Goal: Task Accomplishment & Management: Use online tool/utility

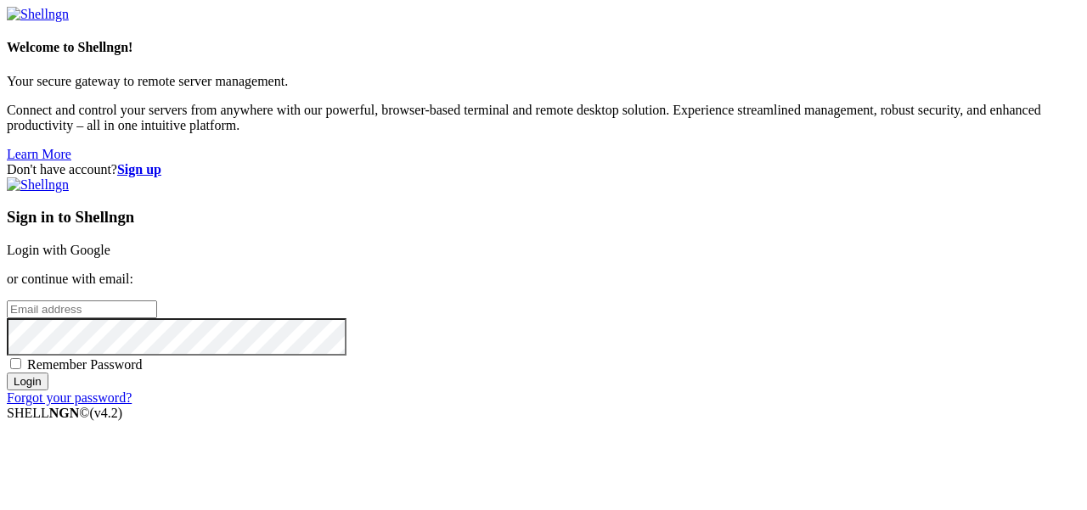
click at [110, 243] on link "Login with Google" at bounding box center [59, 250] width 104 height 14
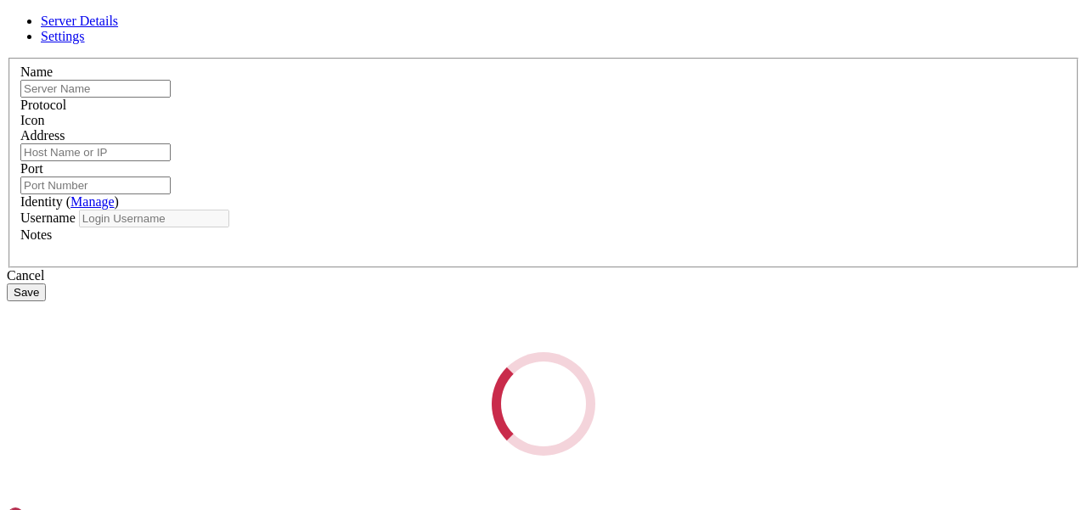
type input "Matrix"
type input "[TECHNICAL_ID]"
type input "22"
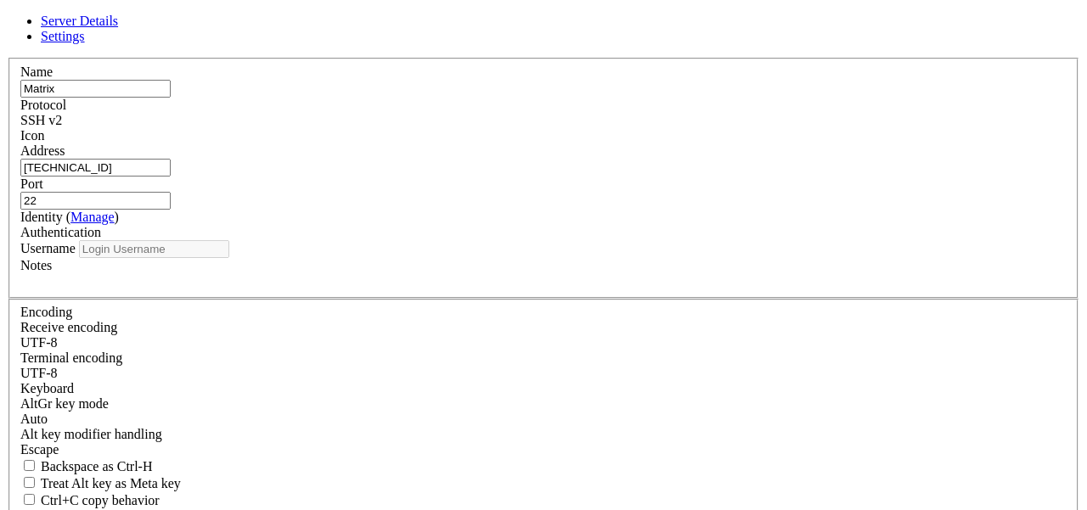
type input "root"
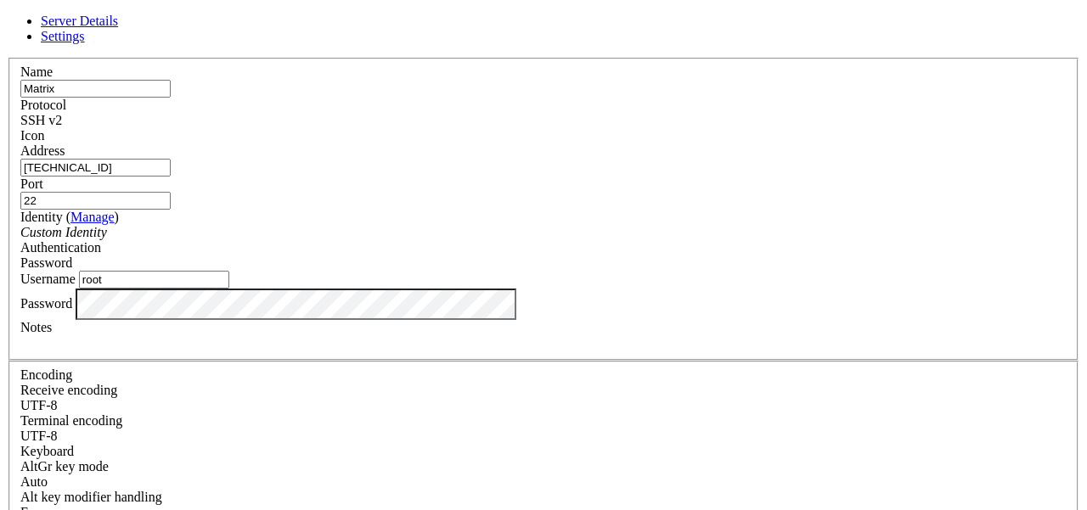
drag, startPoint x: 423, startPoint y: 173, endPoint x: 325, endPoint y: 166, distance: 98.0
click at [171, 166] on input "[TECHNICAL_ID]" at bounding box center [95, 168] width 150 height 18
paste input "148"
click at [171, 177] on input "[TECHNICAL_ID]" at bounding box center [95, 168] width 150 height 18
drag, startPoint x: 476, startPoint y: 181, endPoint x: 194, endPoint y: 181, distance: 282.8
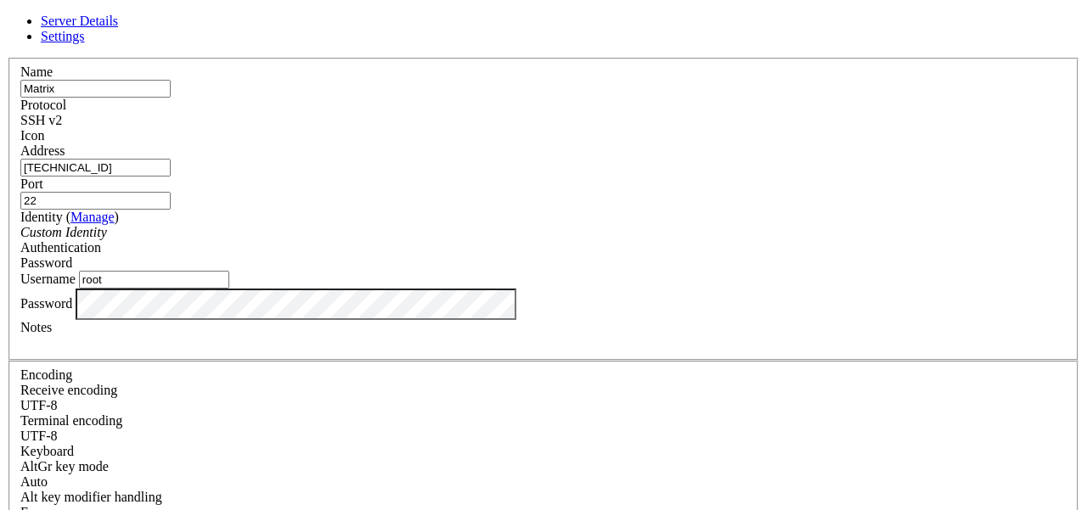
click at [194, 181] on div "Server Details Settings Name Matrix Protocol SSH v2 Icon" at bounding box center [543, 364] width 1073 height 701
type input "[TECHNICAL_ID]"
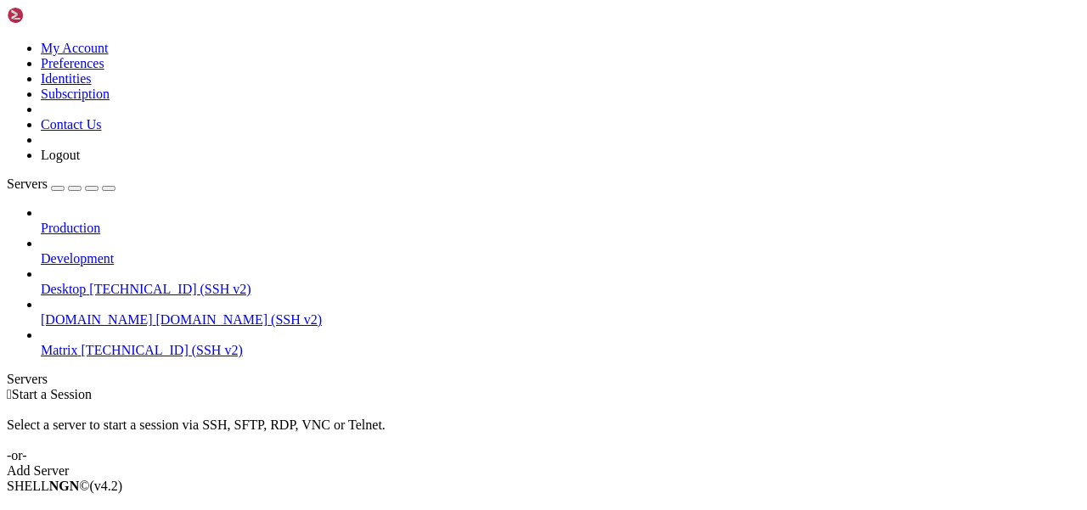
click at [78, 343] on span "Matrix" at bounding box center [59, 350] width 37 height 14
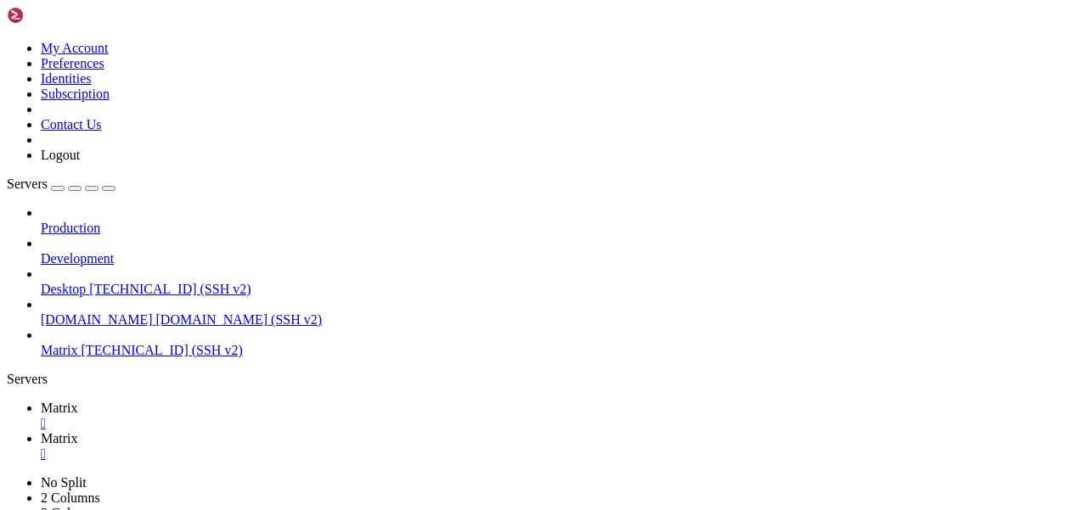
scroll to position [0, 0]
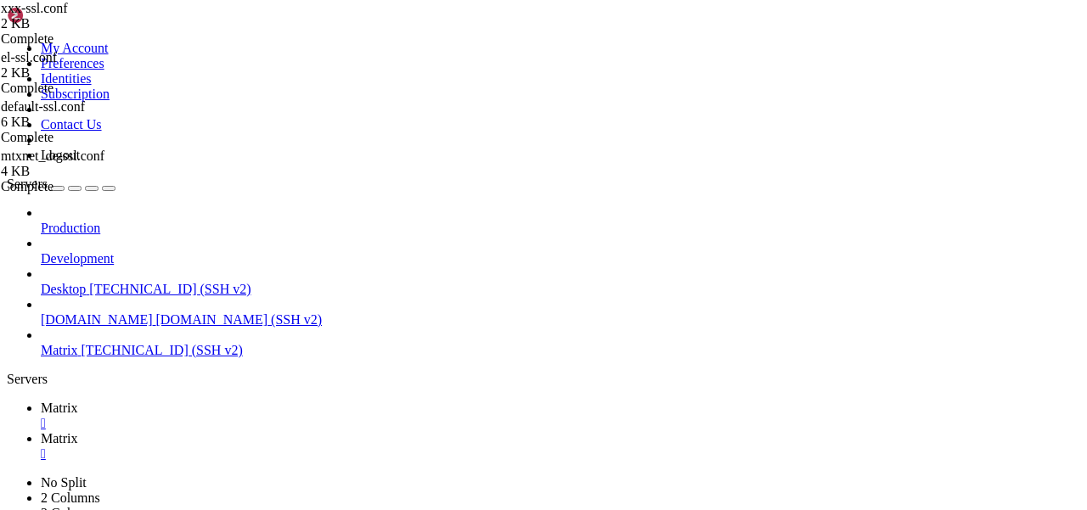
scroll to position [2052, 0]
type input "/etc/matrix-[MEDICAL_DATA]"
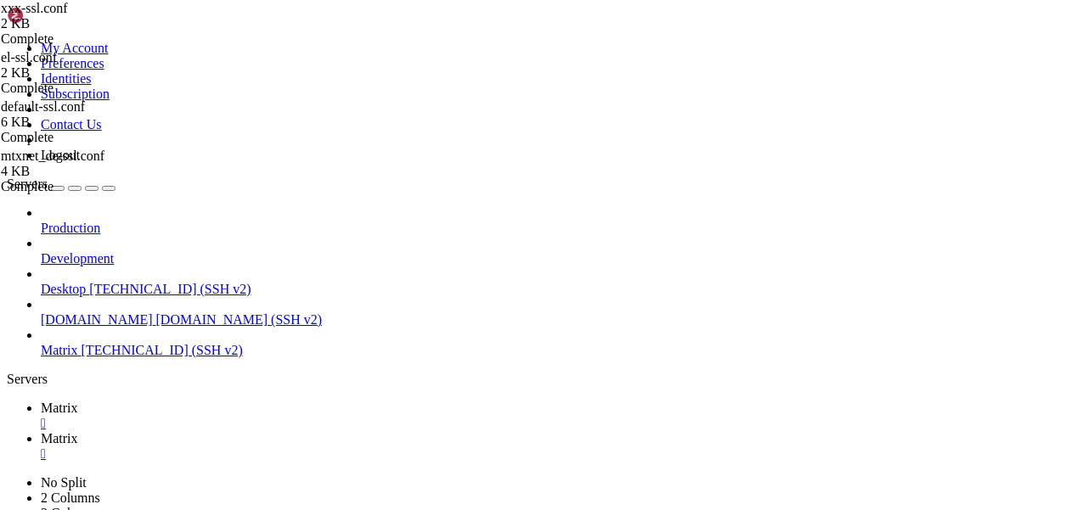
type textarea "- [TECHNICAL_ID]"
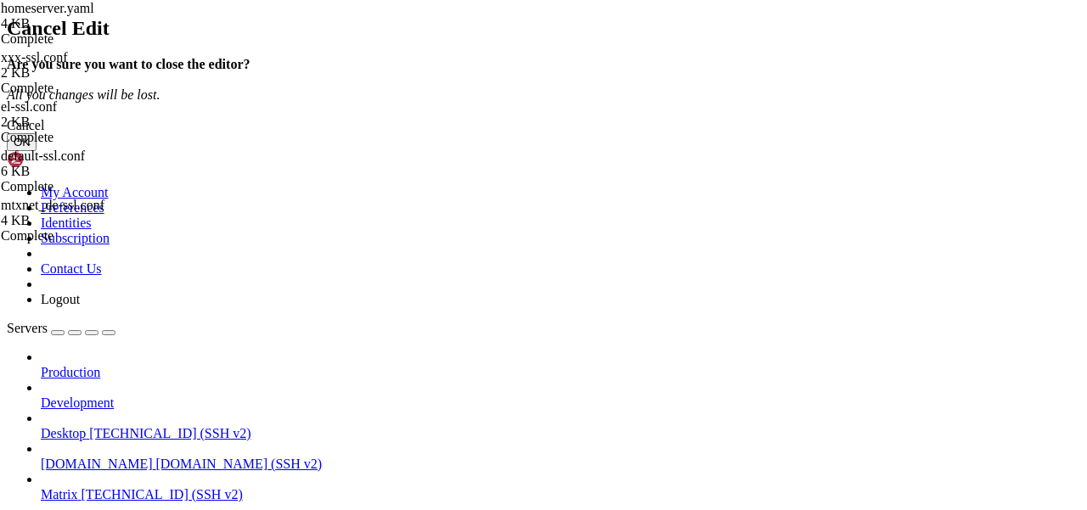
click at [37, 151] on button "OK" at bounding box center [22, 142] width 30 height 18
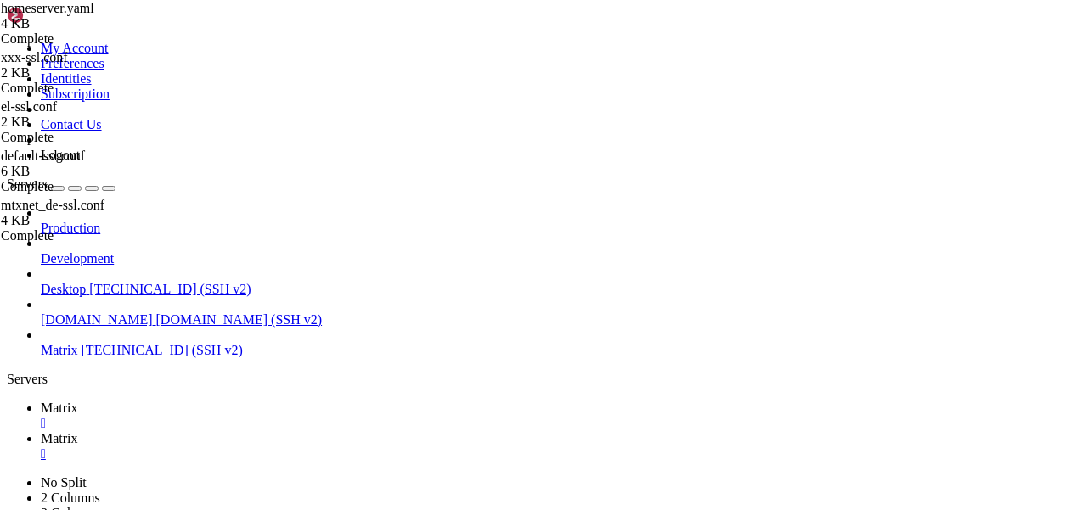
click at [78, 401] on span "Matrix" at bounding box center [59, 408] width 37 height 14
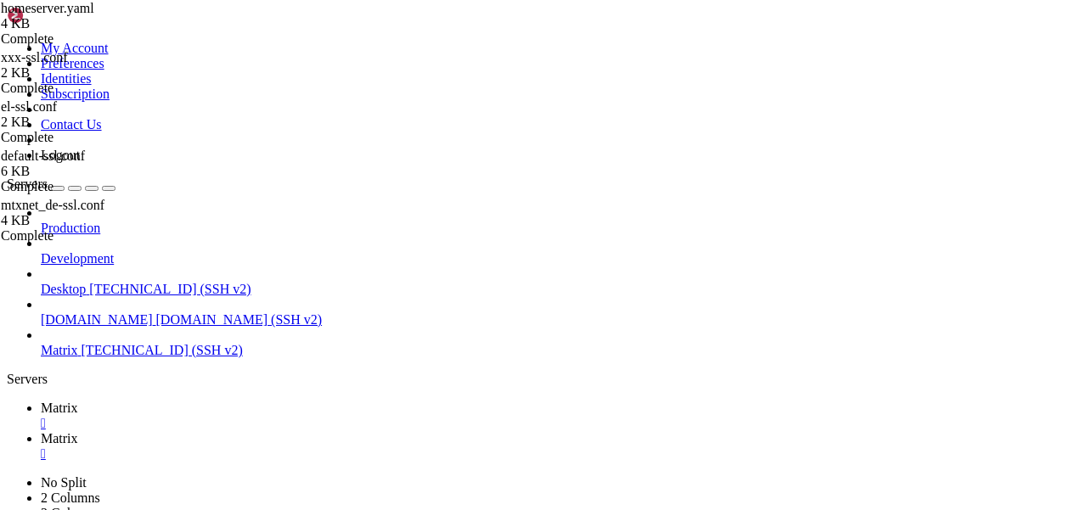
scroll to position [259, 0]
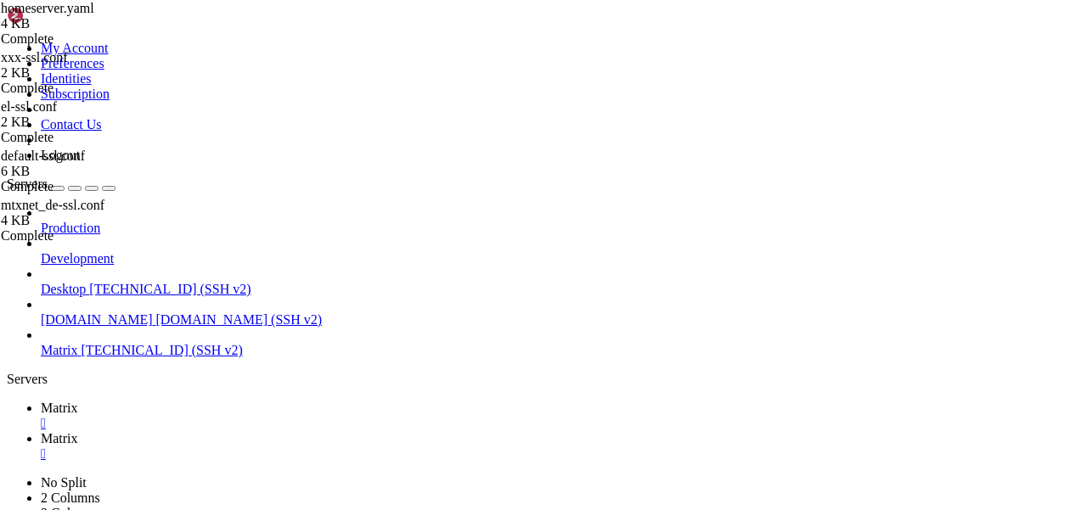
scroll to position [519, 0]
click at [78, 431] on span "Matrix" at bounding box center [59, 438] width 37 height 14
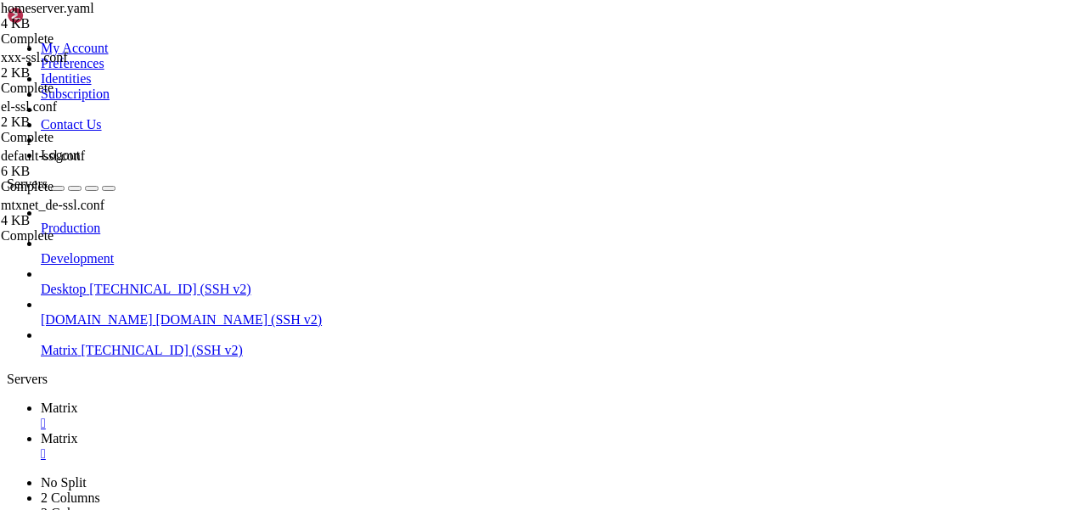
type input "/etc/netplan"
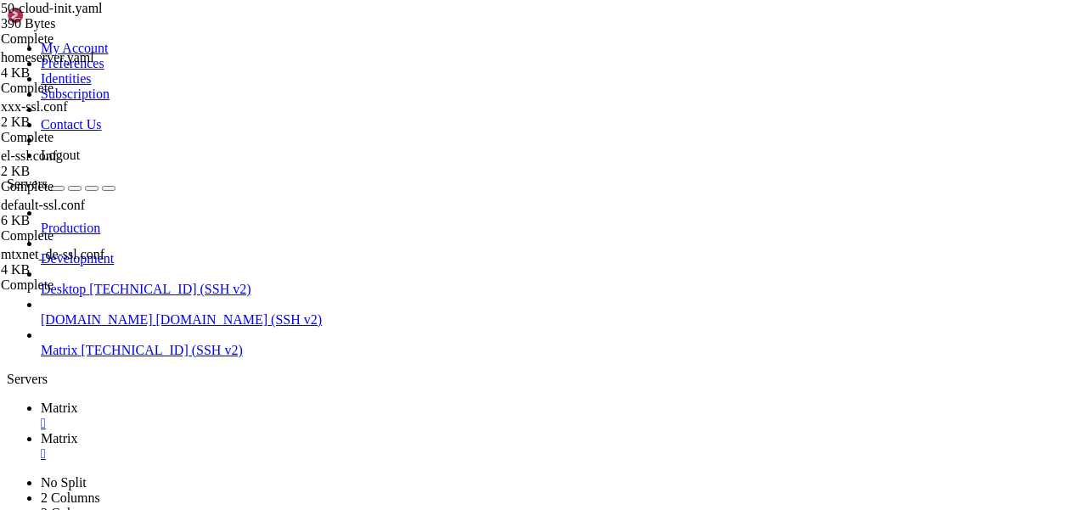
type textarea "dhcp4: no"
paste textarea "addresses: [TECHNICAL_ID][URL]"
drag, startPoint x: 450, startPoint y: 177, endPoint x: 378, endPoint y: 177, distance: 72.2
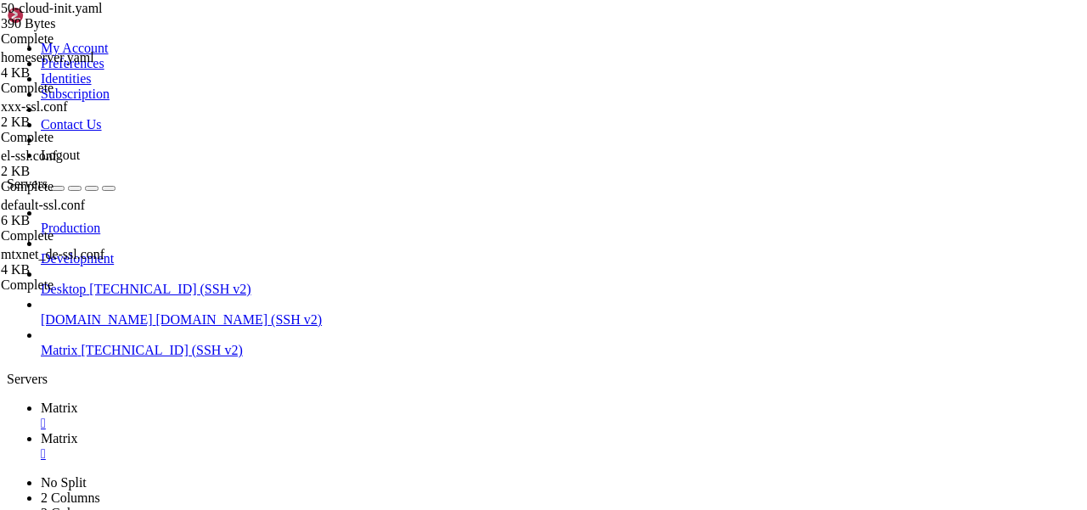
scroll to position [0, 14]
type textarea "addresses: [TECHNICAL_ID][URL]"
paste textarea "addresses: [TECHNICAL_ID],[TECHNICAL_ID]"
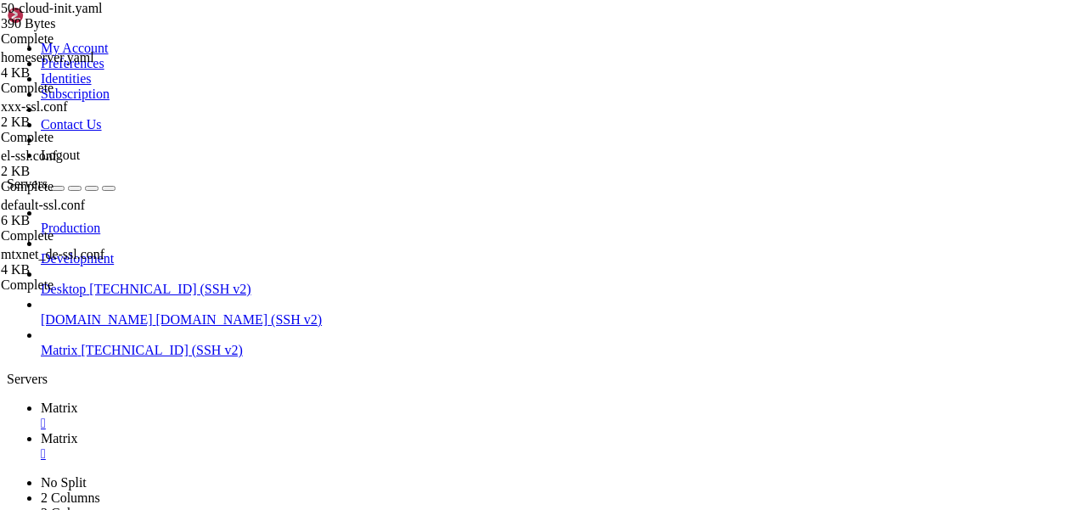
type textarea "- [URL]"
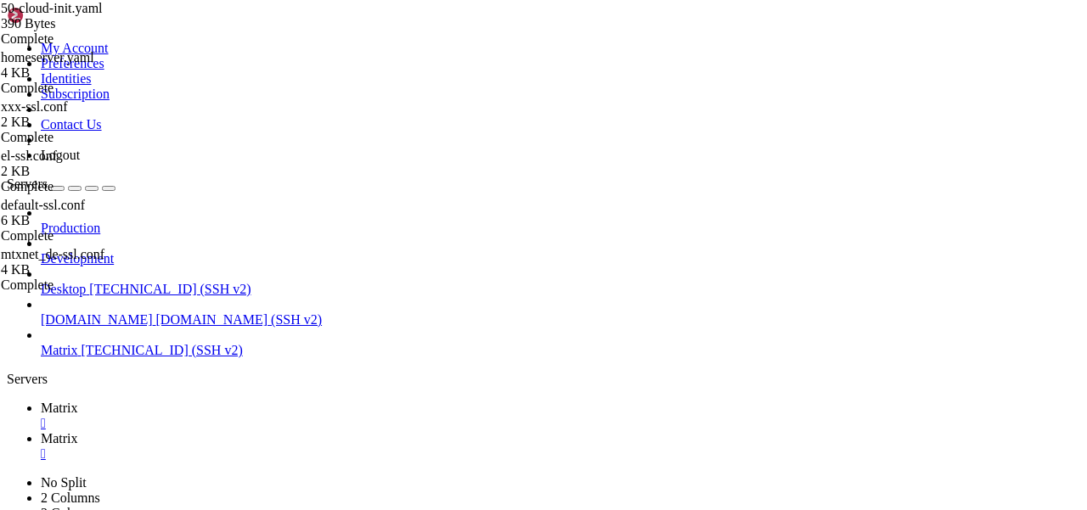
type textarea "- [URL]"
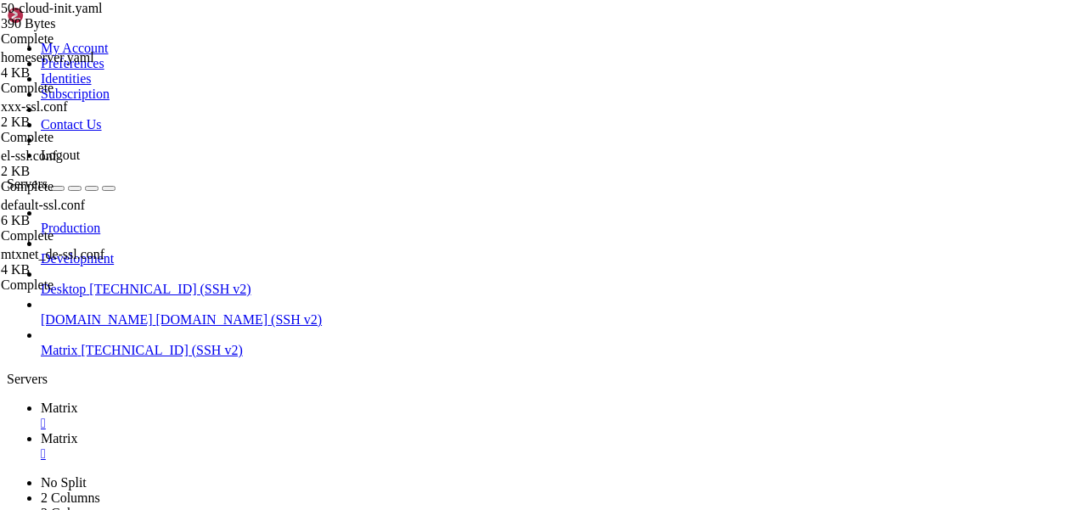
paste textarea "via: [TECHNICAL_ID]"
drag, startPoint x: 425, startPoint y: 226, endPoint x: 166, endPoint y: 226, distance: 259.0
type textarea "gateway4: [TECHNICAL_ID]"
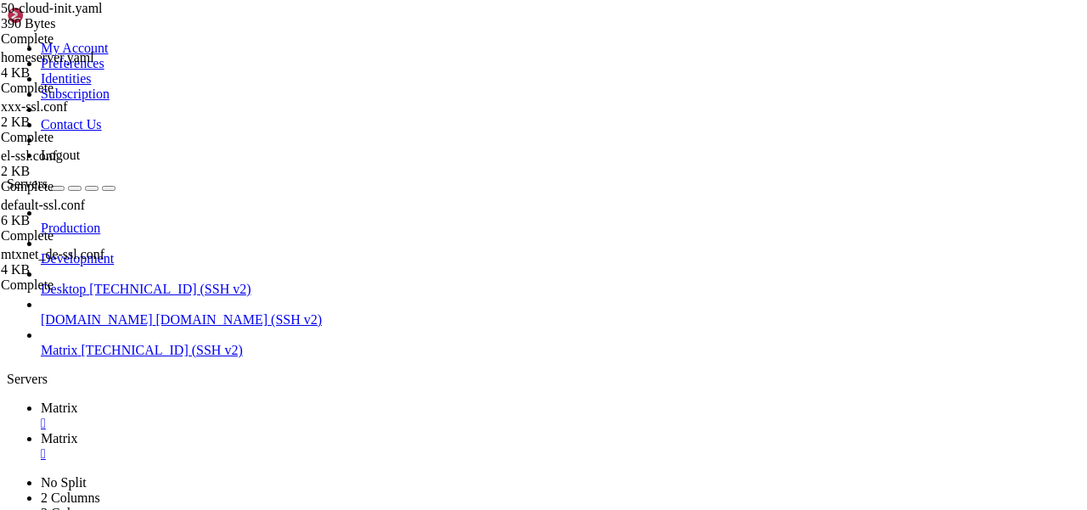
scroll to position [0, 12]
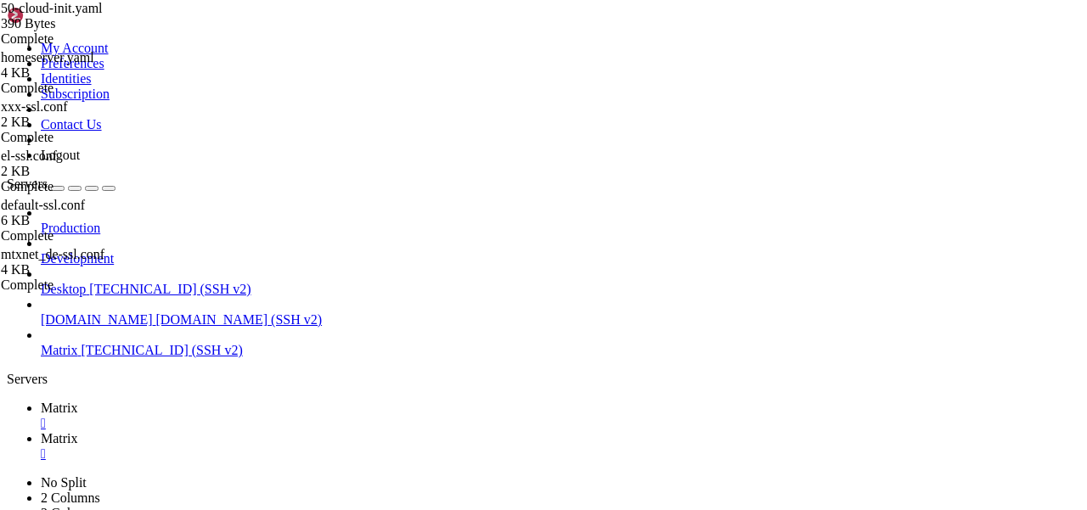
scroll to position [0, 4]
type textarea "addresses: [TECHNICAL_ID], [TECHNICAL_ID]"
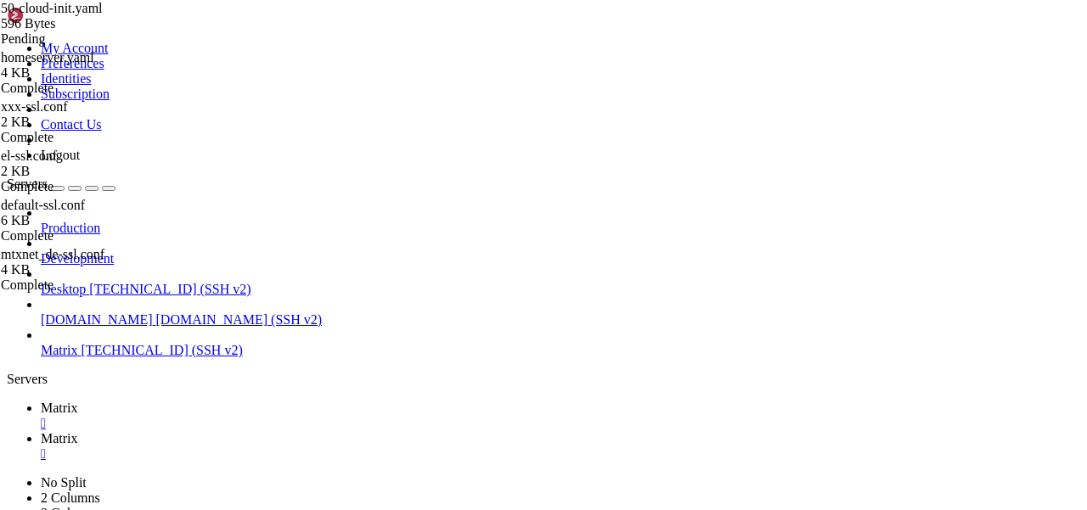
click at [78, 401] on span "Matrix" at bounding box center [59, 408] width 37 height 14
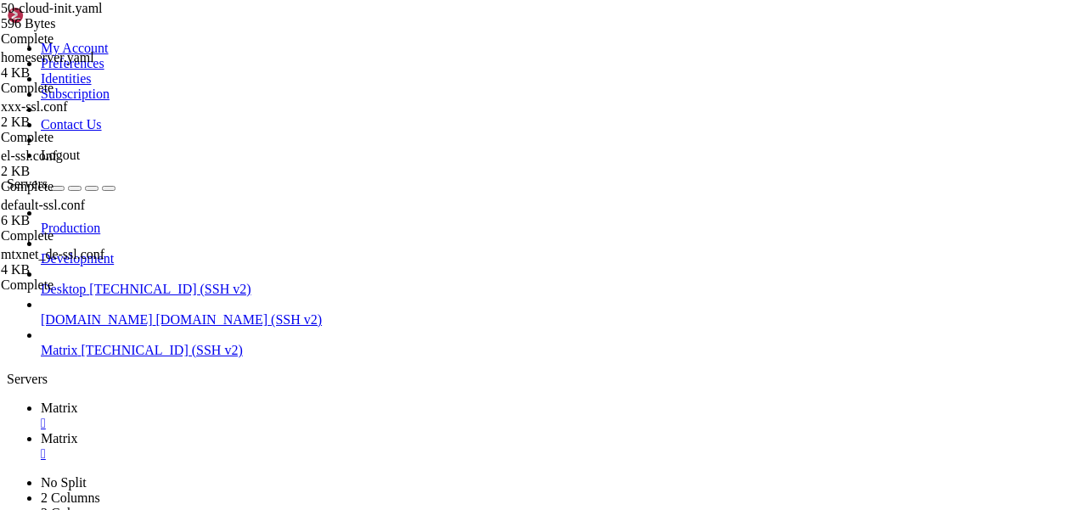
scroll to position [678, 0]
click at [78, 431] on span "Matrix" at bounding box center [59, 438] width 37 height 14
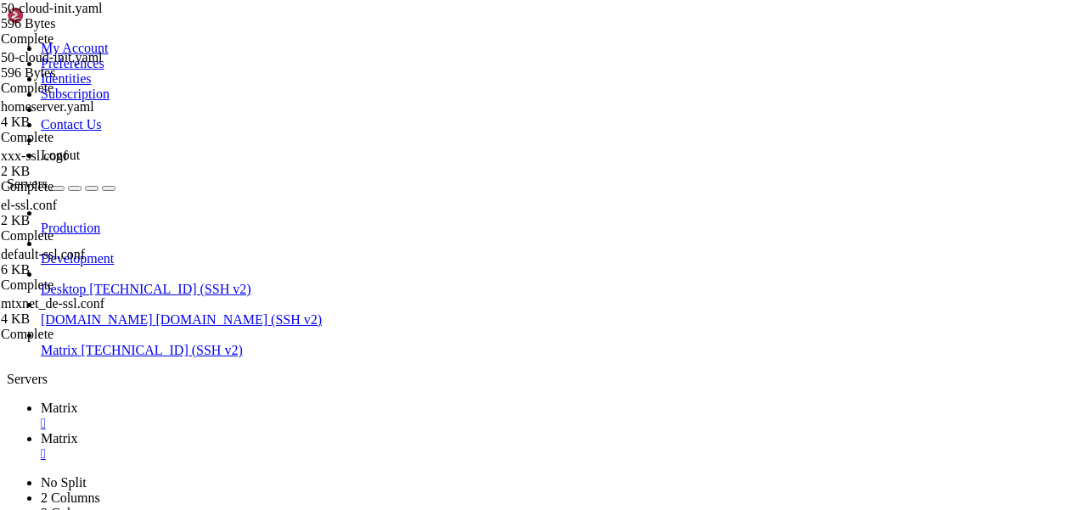
click at [78, 401] on span "Matrix" at bounding box center [59, 408] width 37 height 14
click at [41, 431] on icon at bounding box center [41, 438] width 0 height 14
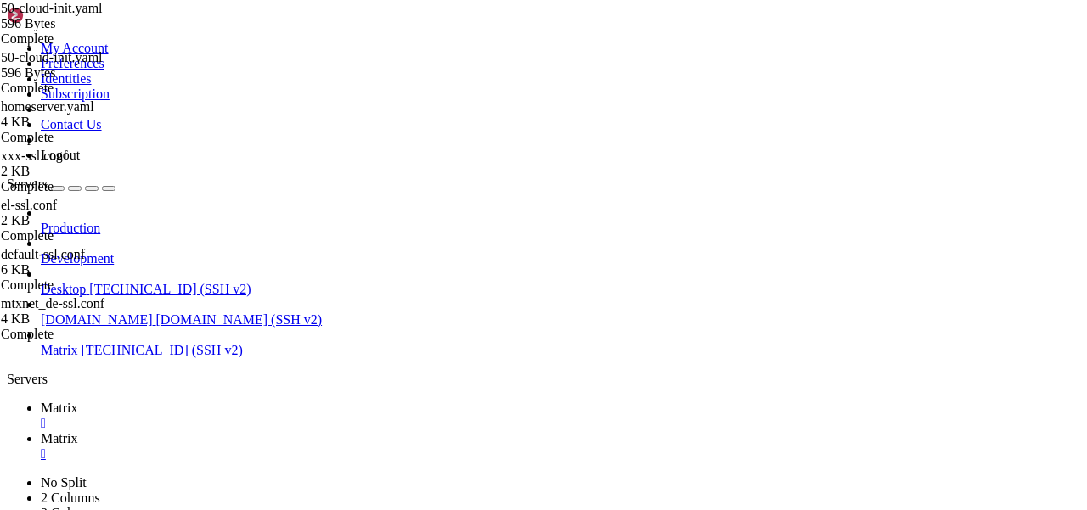
type textarea "via: [TECHNICAL_ID]"
click at [78, 401] on span "Matrix" at bounding box center [59, 408] width 37 height 14
click at [340, 431] on link "Matrix " at bounding box center [560, 446] width 1039 height 31
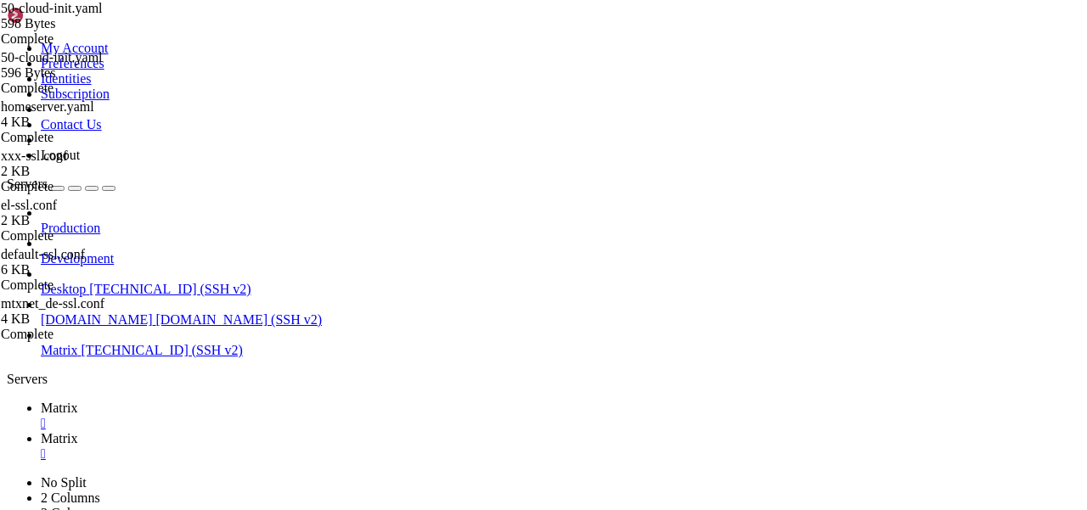
click at [239, 401] on link "Matrix " at bounding box center [560, 416] width 1039 height 31
drag, startPoint x: 872, startPoint y: 1088, endPoint x: 871, endPoint y: 893, distance: 194.5
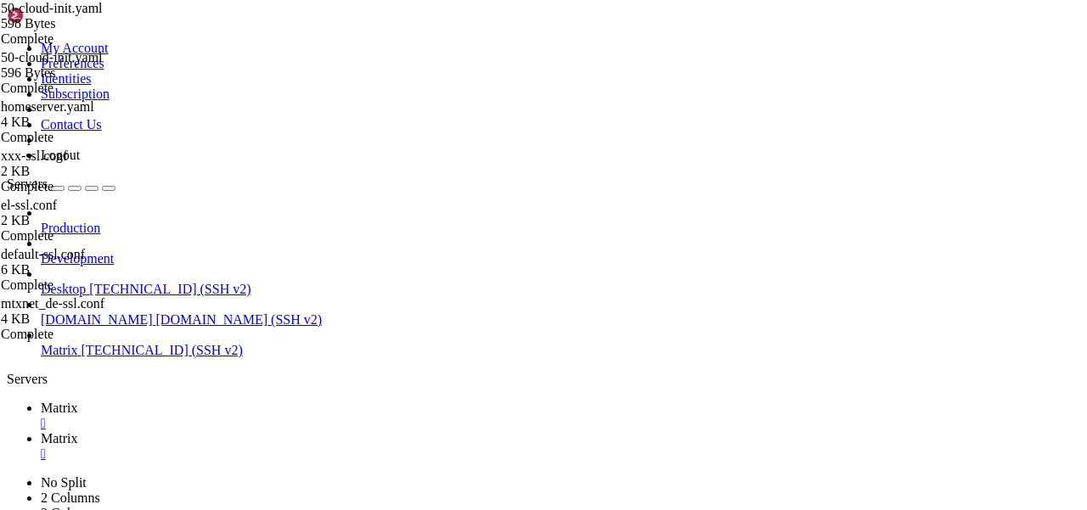
click at [349, 431] on link "Matrix " at bounding box center [560, 446] width 1039 height 31
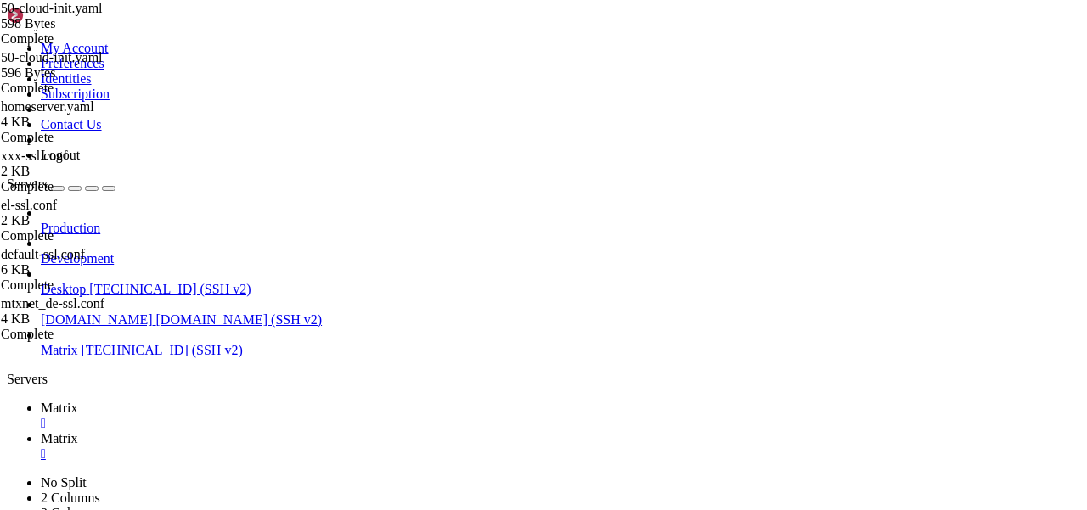
type input "/etc"
click at [241, 401] on link "Matrix " at bounding box center [560, 416] width 1039 height 31
click at [78, 431] on span "Matrix" at bounding box center [59, 438] width 37 height 14
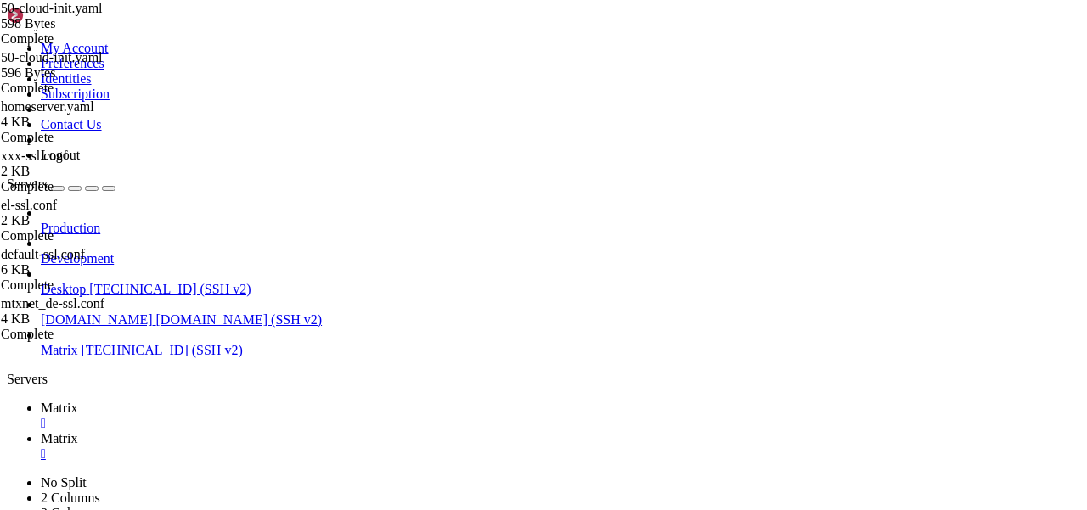
click at [378, 447] on div "" at bounding box center [560, 454] width 1039 height 15
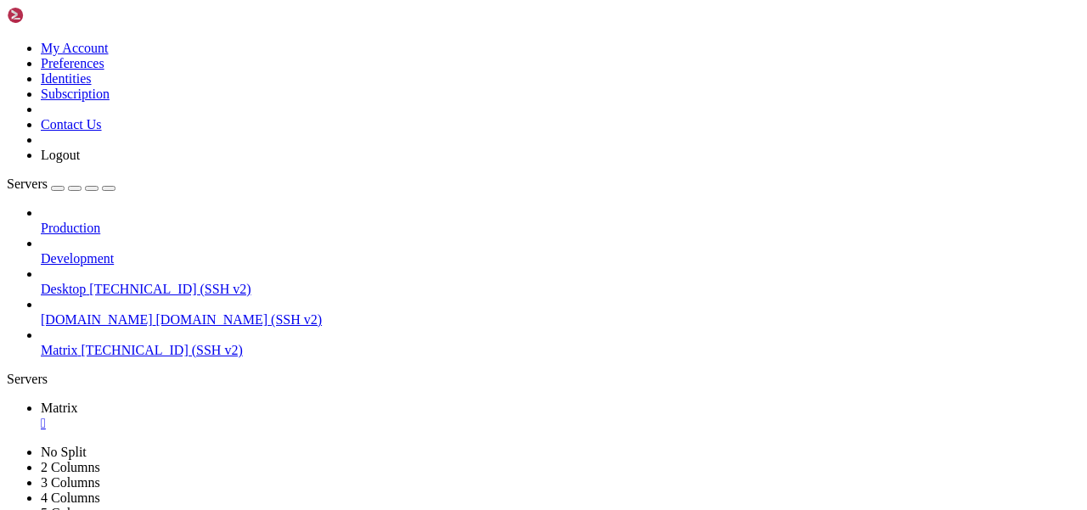
type input "/etc"
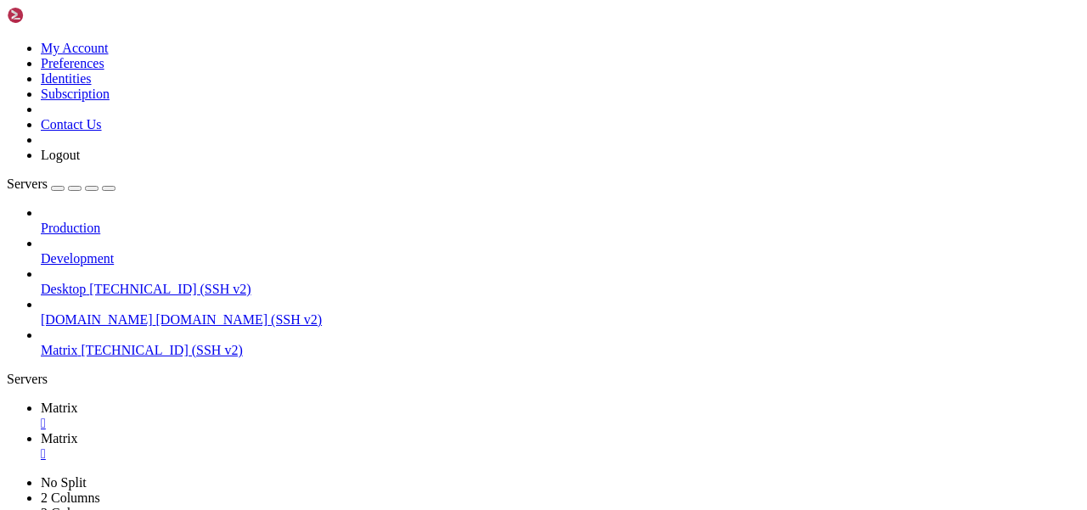
scroll to position [7966, 0]
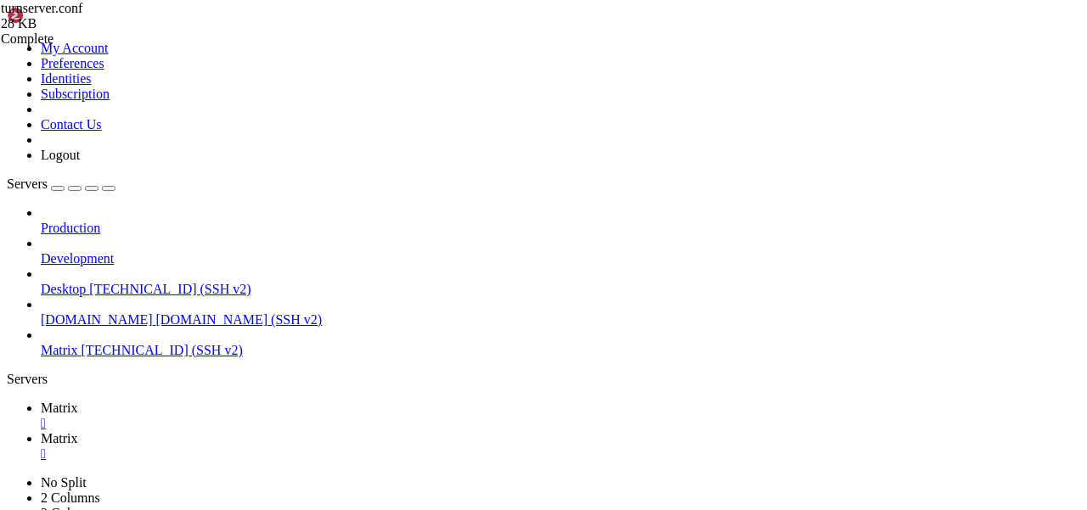
type textarea "external-ip=[TECHNICAL_ID][URL][TECHNICAL_ID]"
click at [78, 401] on span "Matrix" at bounding box center [59, 408] width 37 height 14
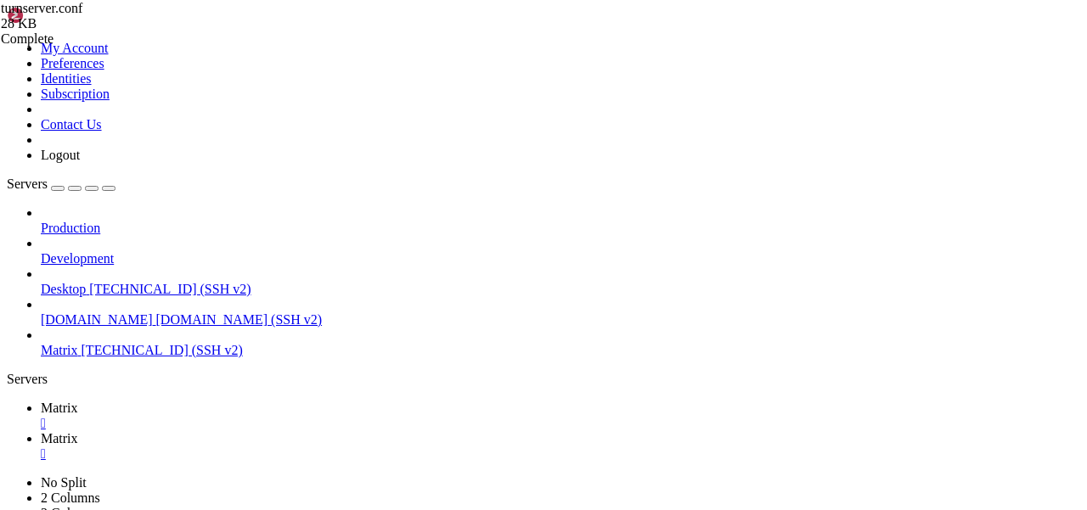
scroll to position [1371, 0]
